Goal: Transaction & Acquisition: Purchase product/service

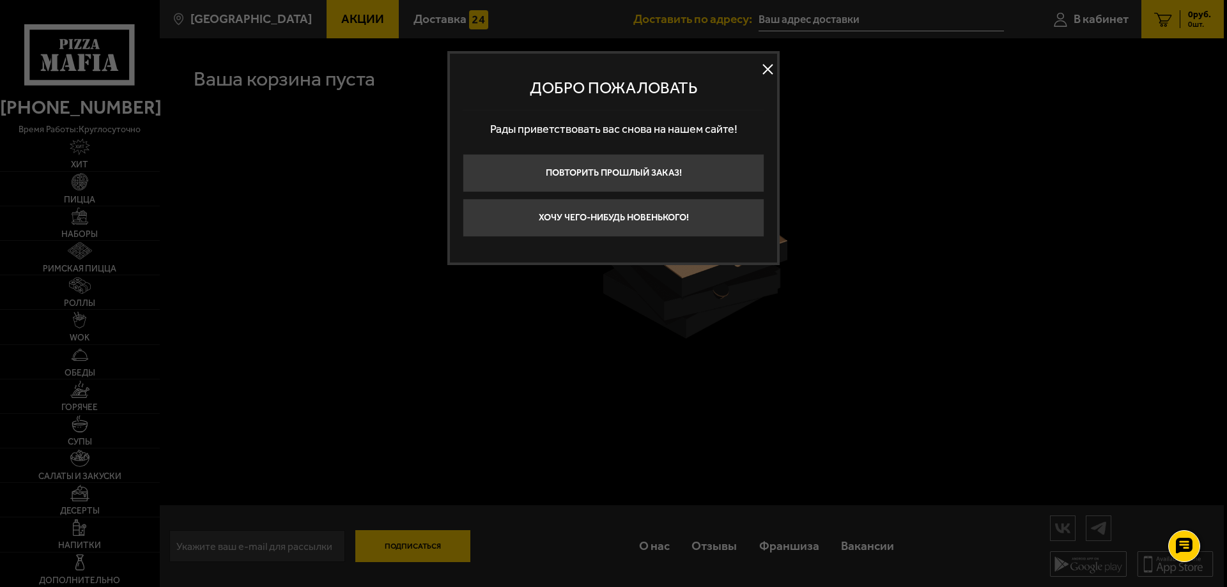
click at [773, 67] on button at bounding box center [767, 69] width 19 height 19
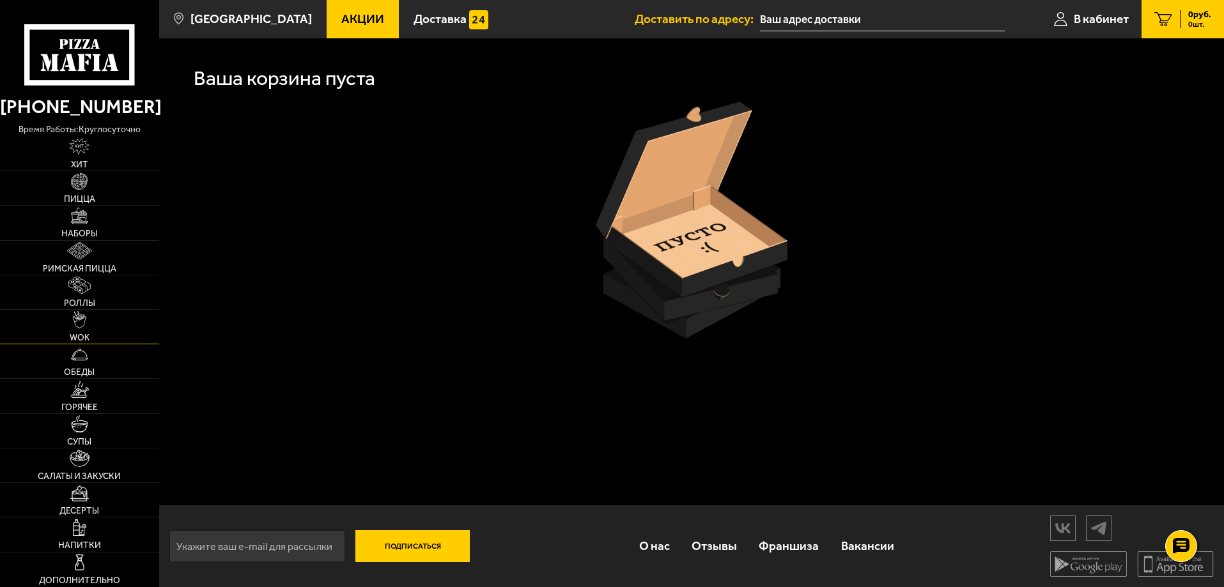
click at [88, 321] on link "WOK" at bounding box center [79, 327] width 159 height 34
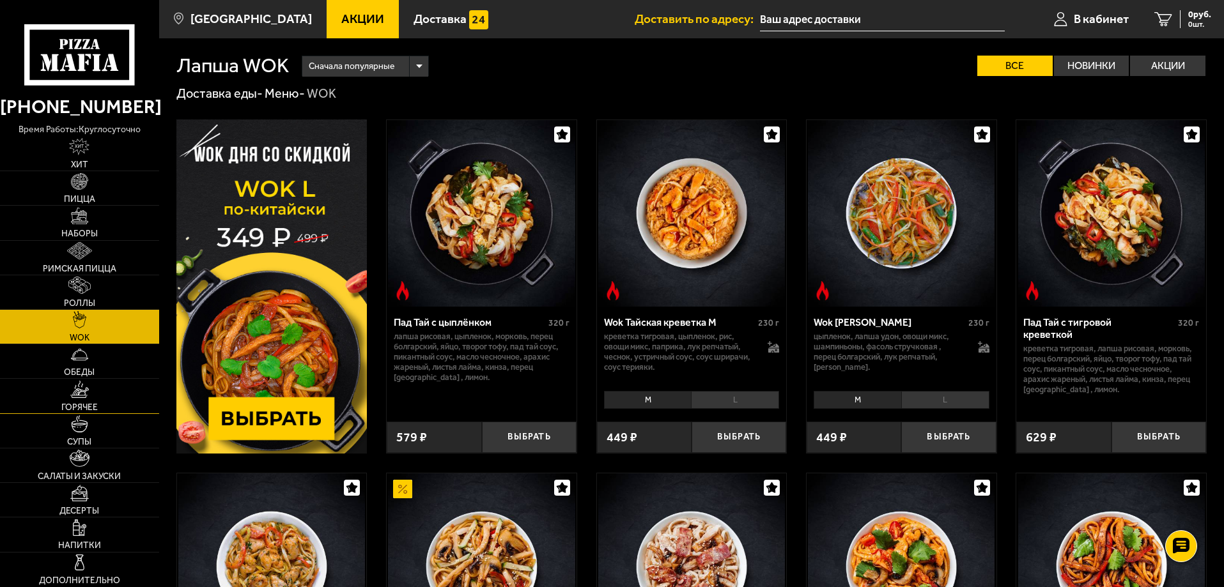
click at [82, 401] on link "Горячее" at bounding box center [79, 396] width 159 height 34
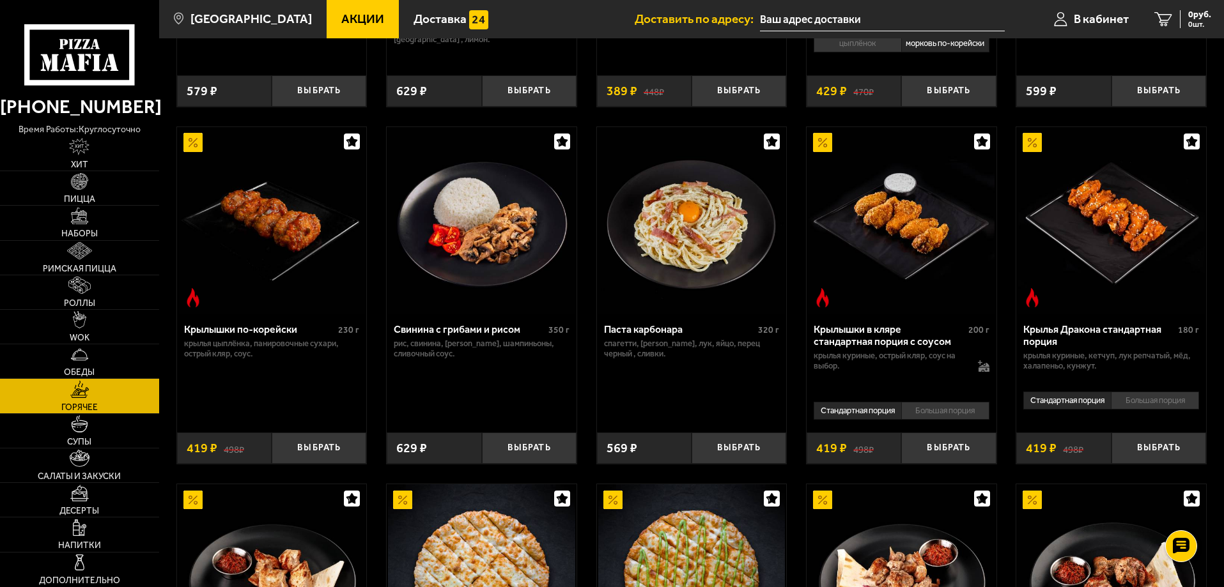
scroll to position [192, 0]
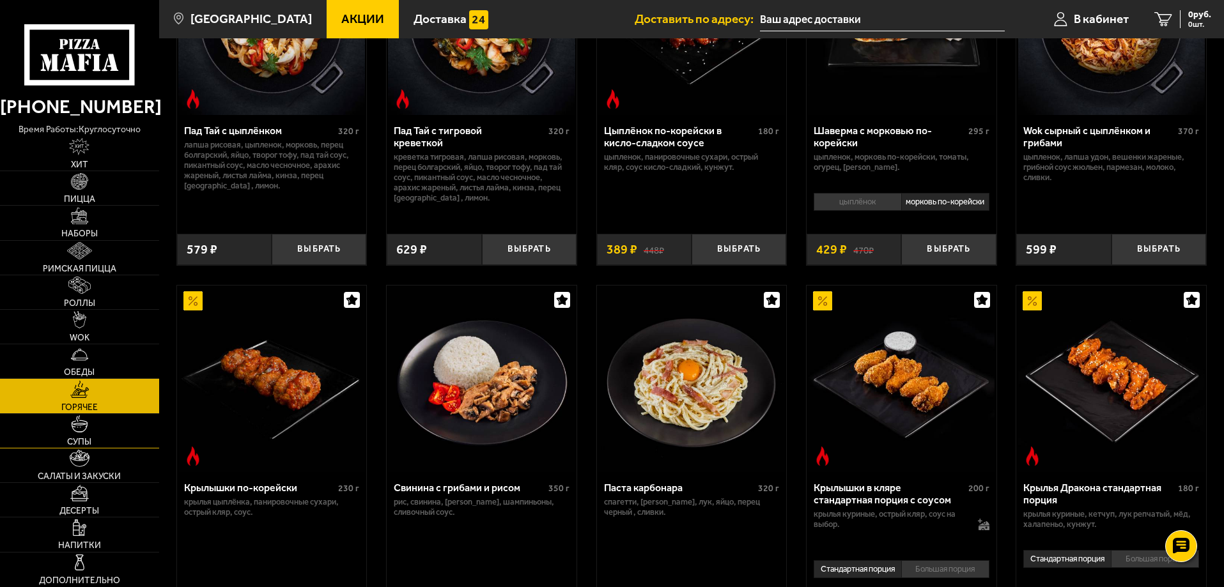
click at [82, 426] on img at bounding box center [79, 423] width 17 height 17
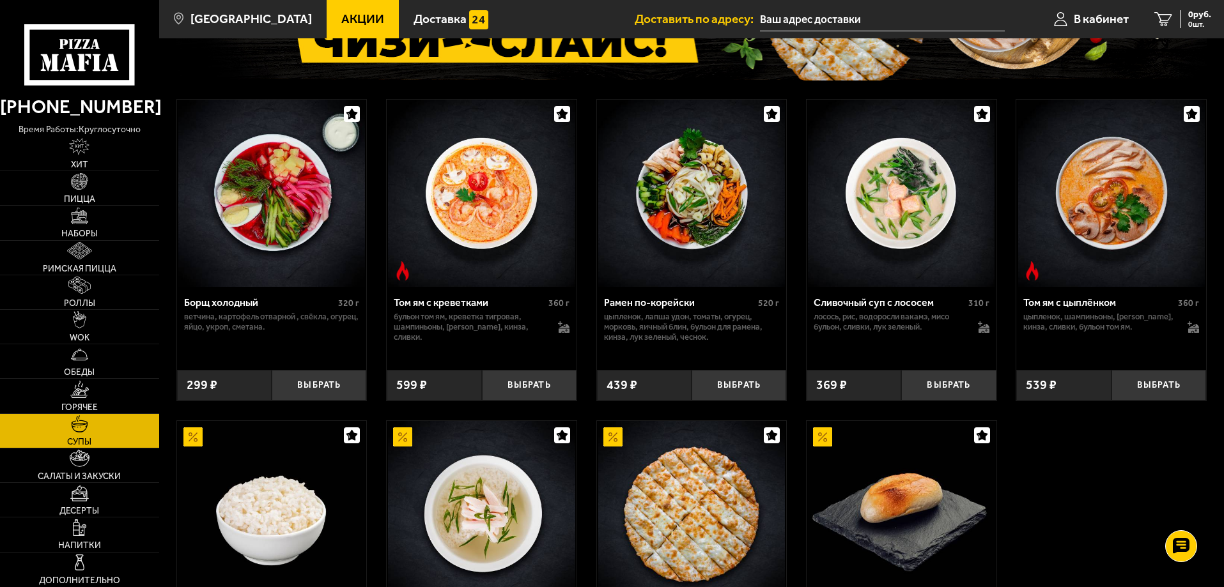
scroll to position [319, 0]
